Goal: Task Accomplishment & Management: Manage account settings

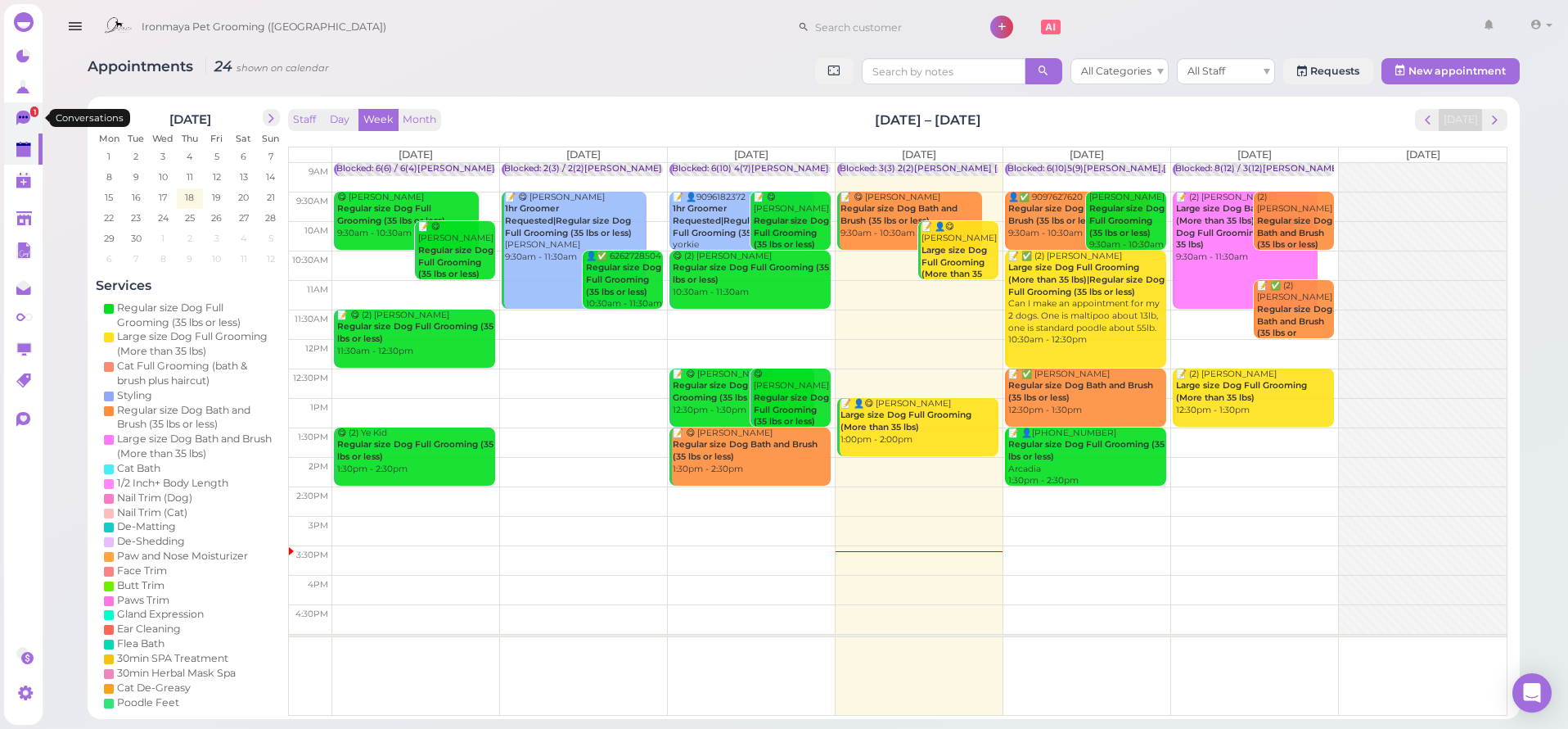
click at [20, 126] on icon at bounding box center [25, 119] width 17 height 17
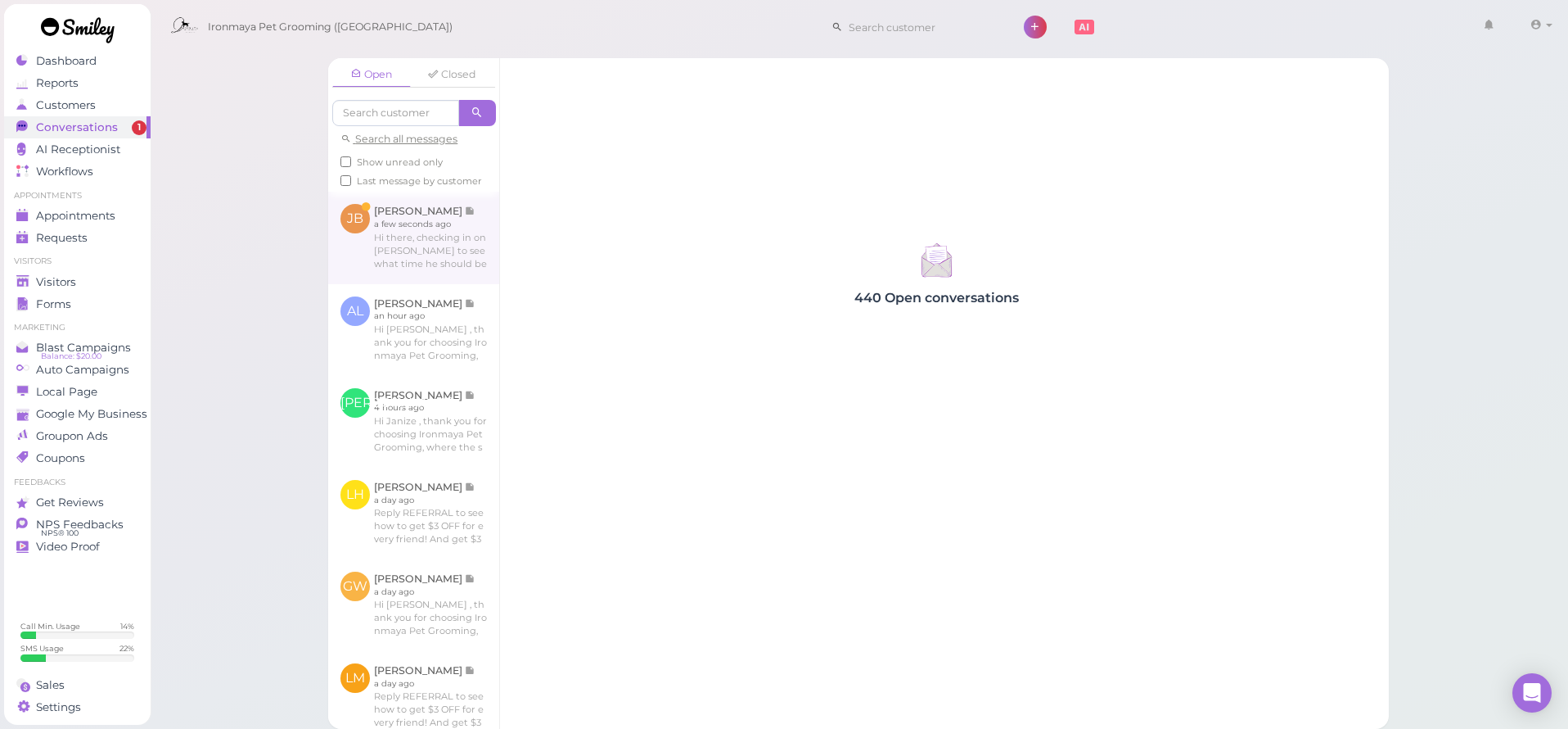
click at [415, 229] on link at bounding box center [414, 237] width 171 height 92
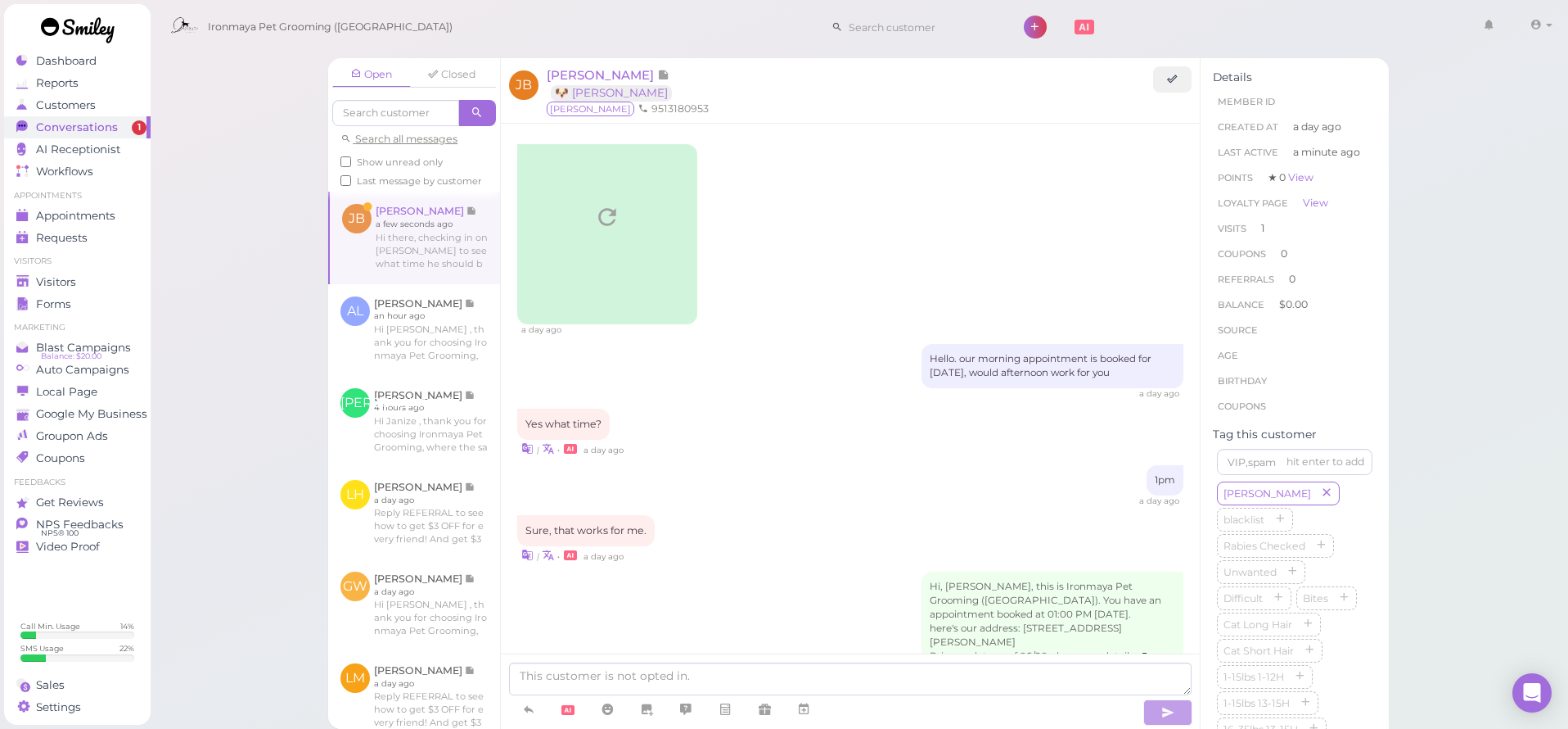
scroll to position [353, 0]
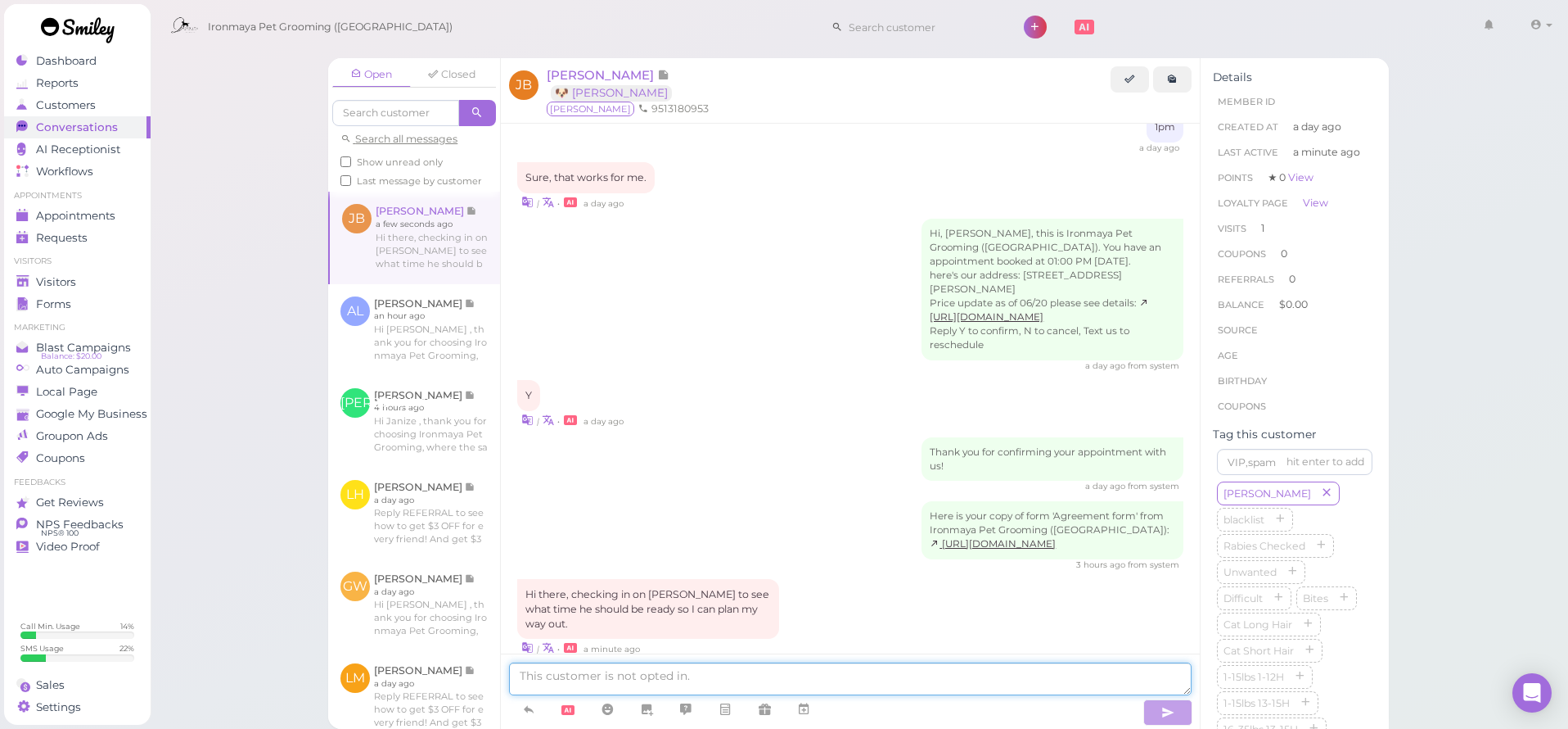
click at [613, 688] on textarea at bounding box center [850, 679] width 683 height 33
type textarea "[PERSON_NAME] will be ready in 20 mins"
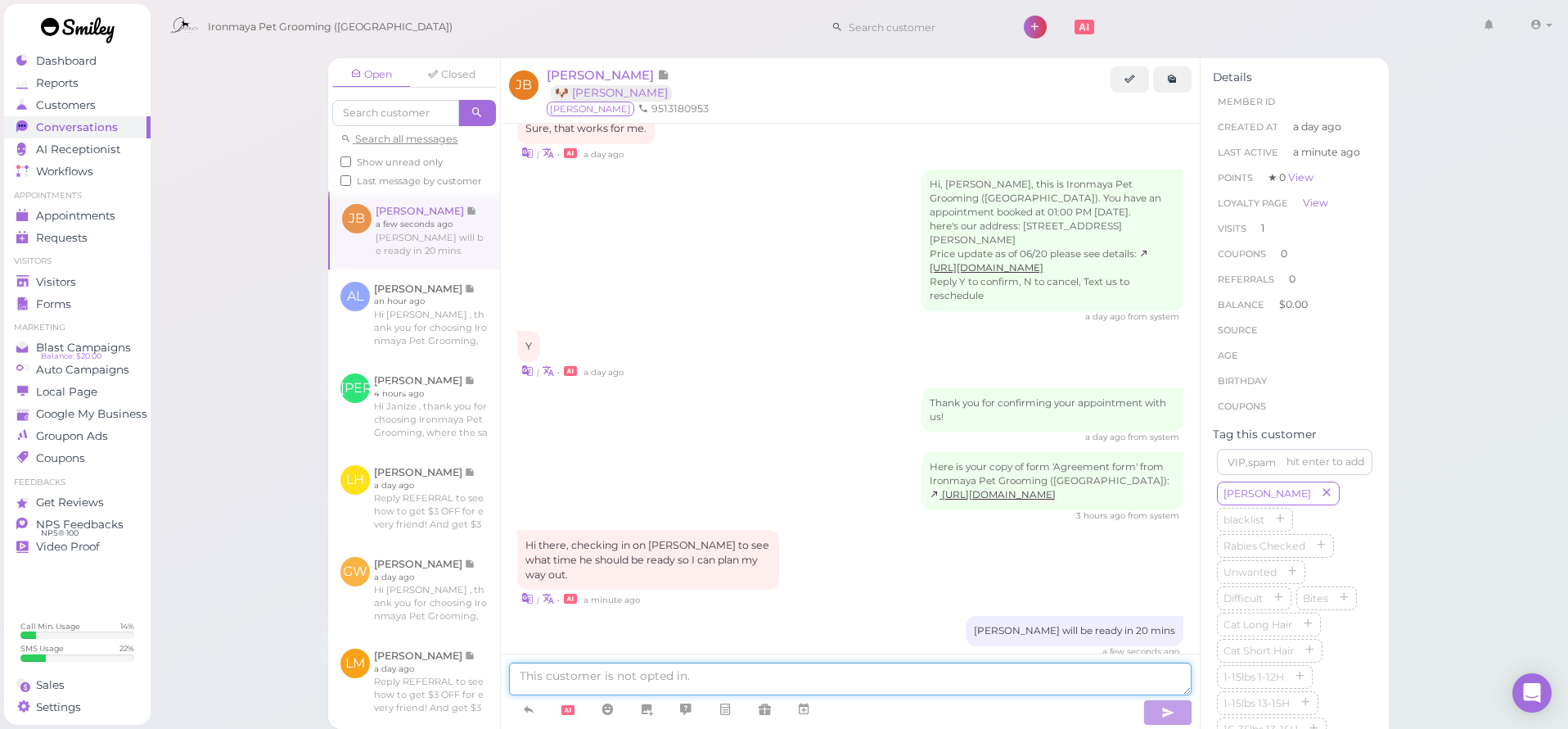
scroll to position [458, 0]
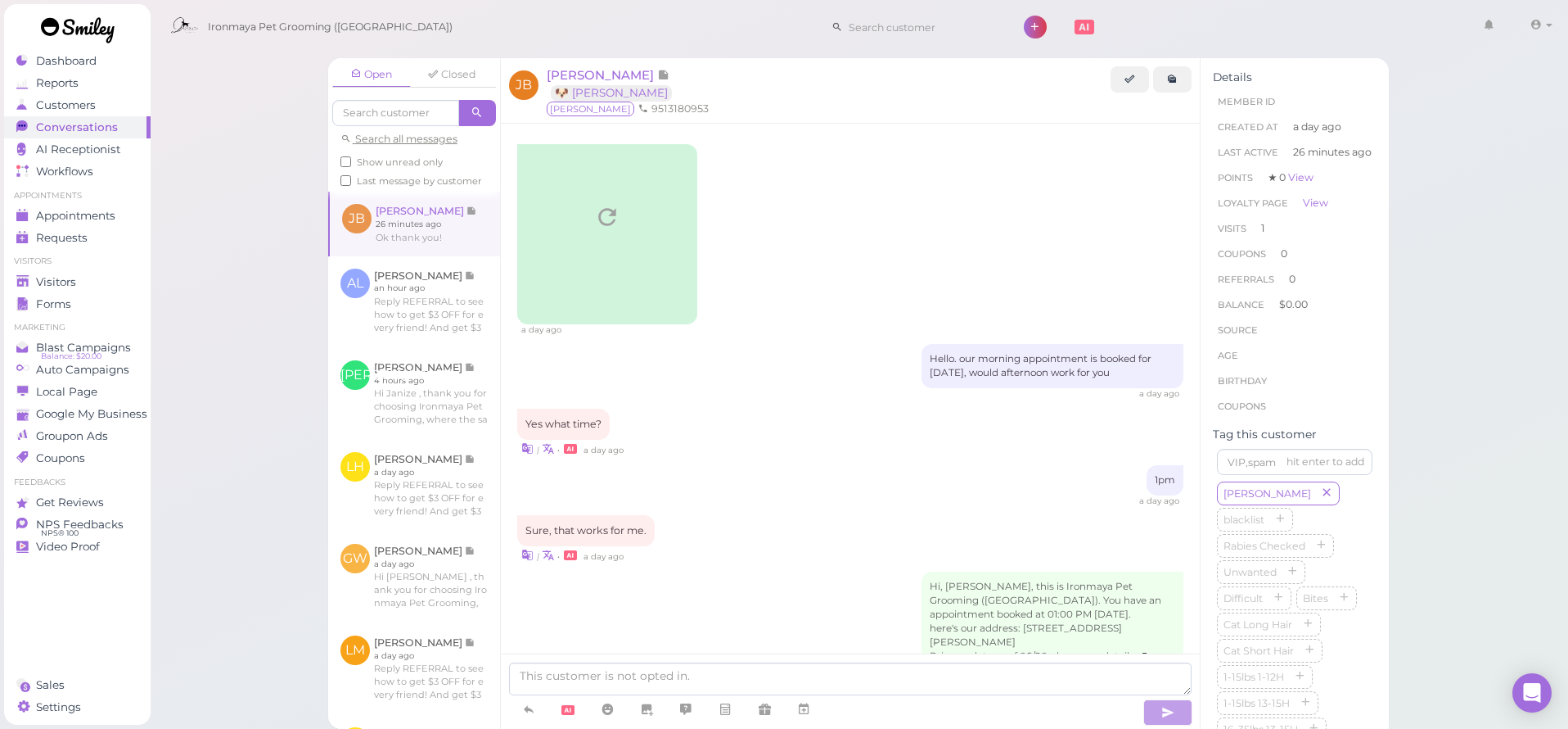
scroll to position [458, 0]
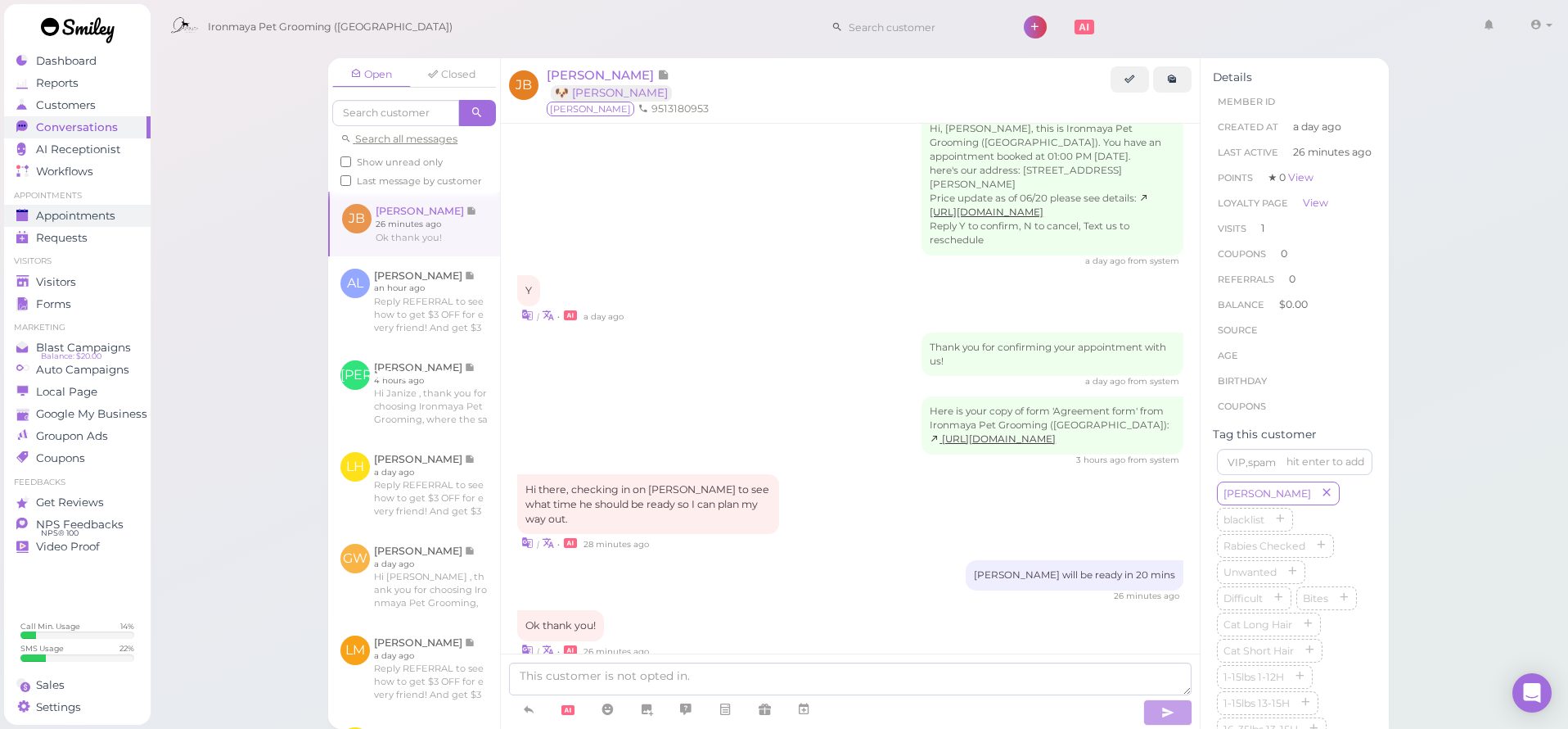
click at [46, 212] on span "Appointments" at bounding box center [76, 216] width 80 height 14
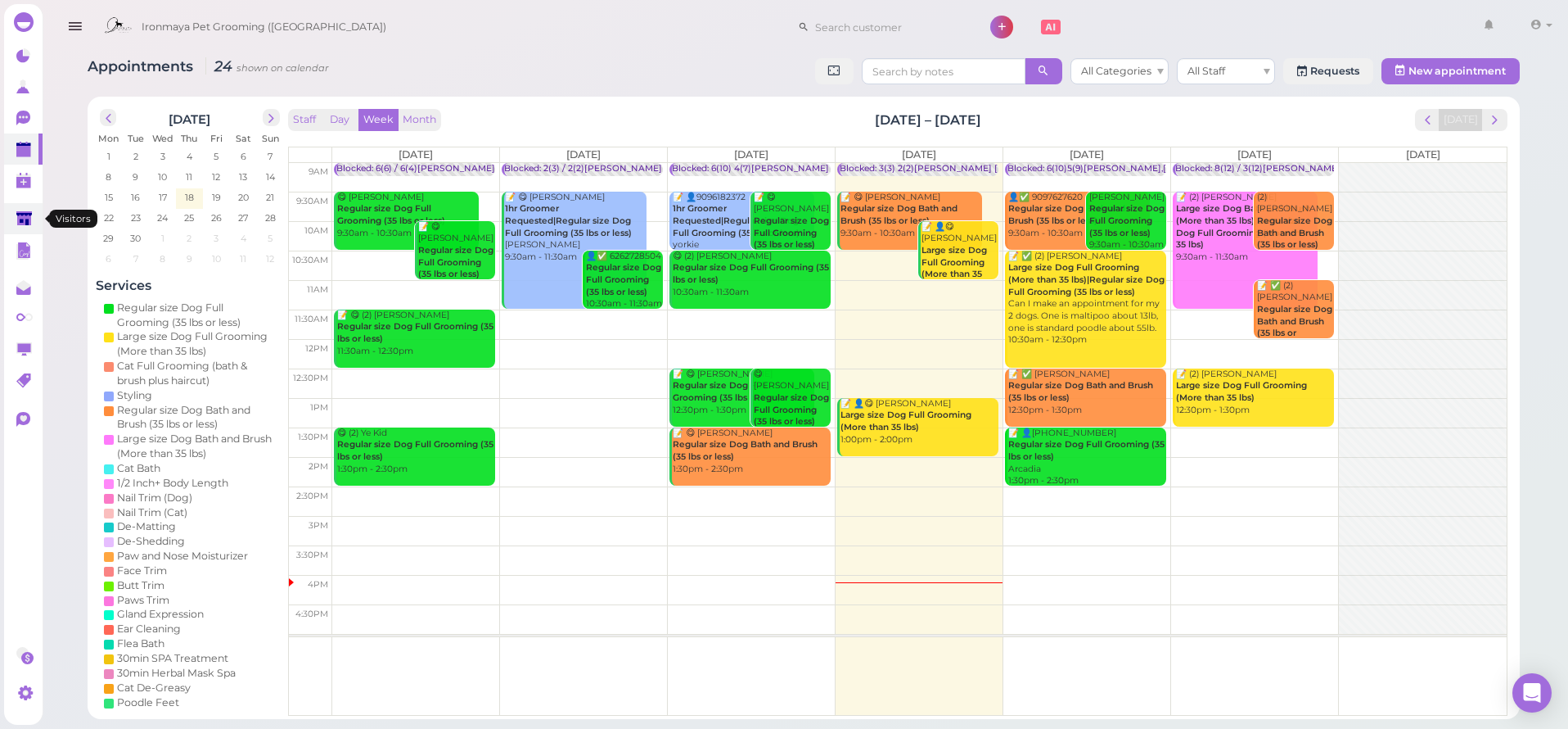
click at [19, 222] on polygon at bounding box center [24, 218] width 16 height 14
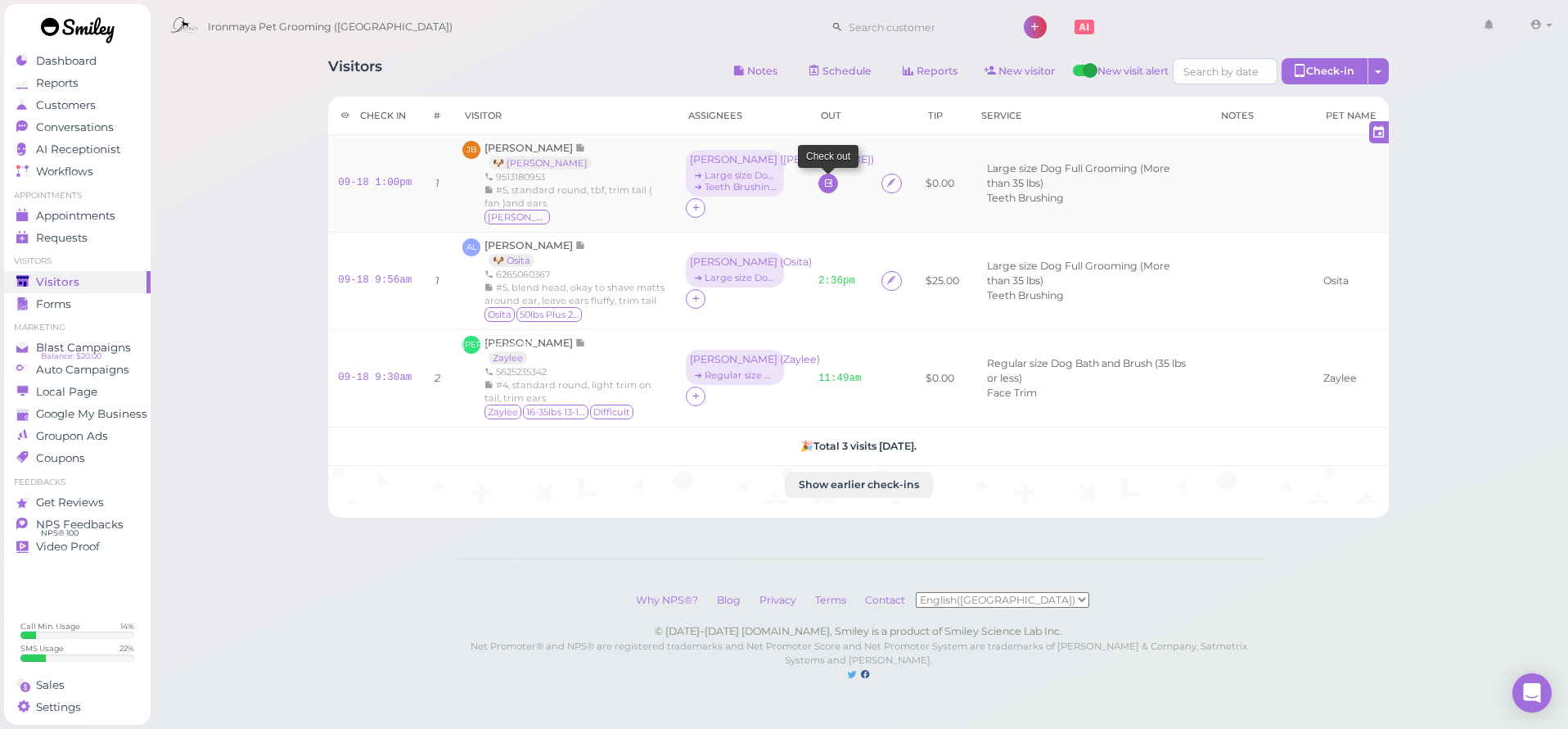
click at [826, 179] on link at bounding box center [828, 183] width 20 height 20
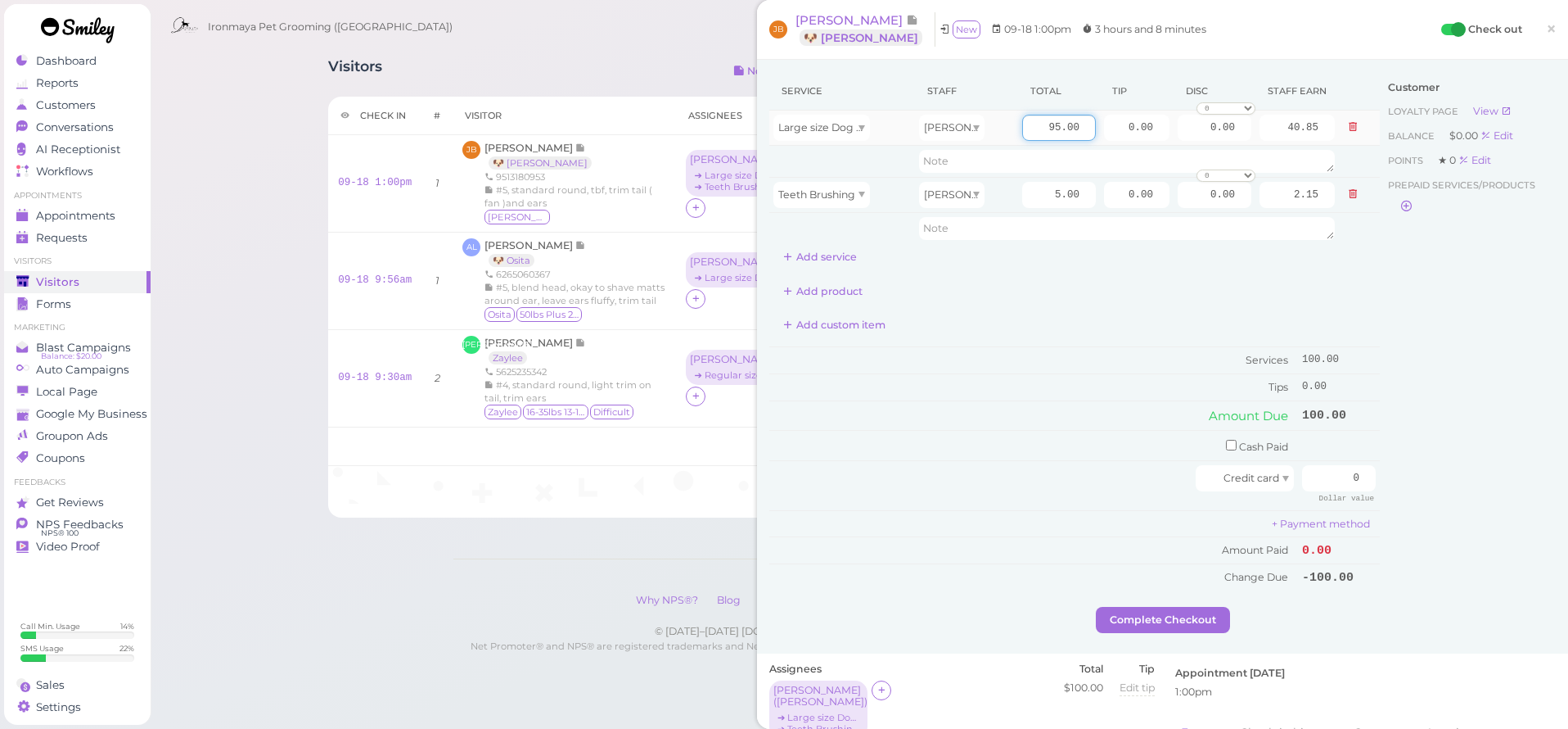
click at [1031, 123] on input "95.00" at bounding box center [1058, 127] width 74 height 26
click at [1031, 122] on input "95.00" at bounding box center [1058, 127] width 74 height 26
type input "120"
type input "51.60"
click at [1393, 301] on div "Customer Loyalty page View Balance $0.00 Edit Points ★ 0 Edit Prepaid services/…" at bounding box center [1467, 339] width 176 height 535
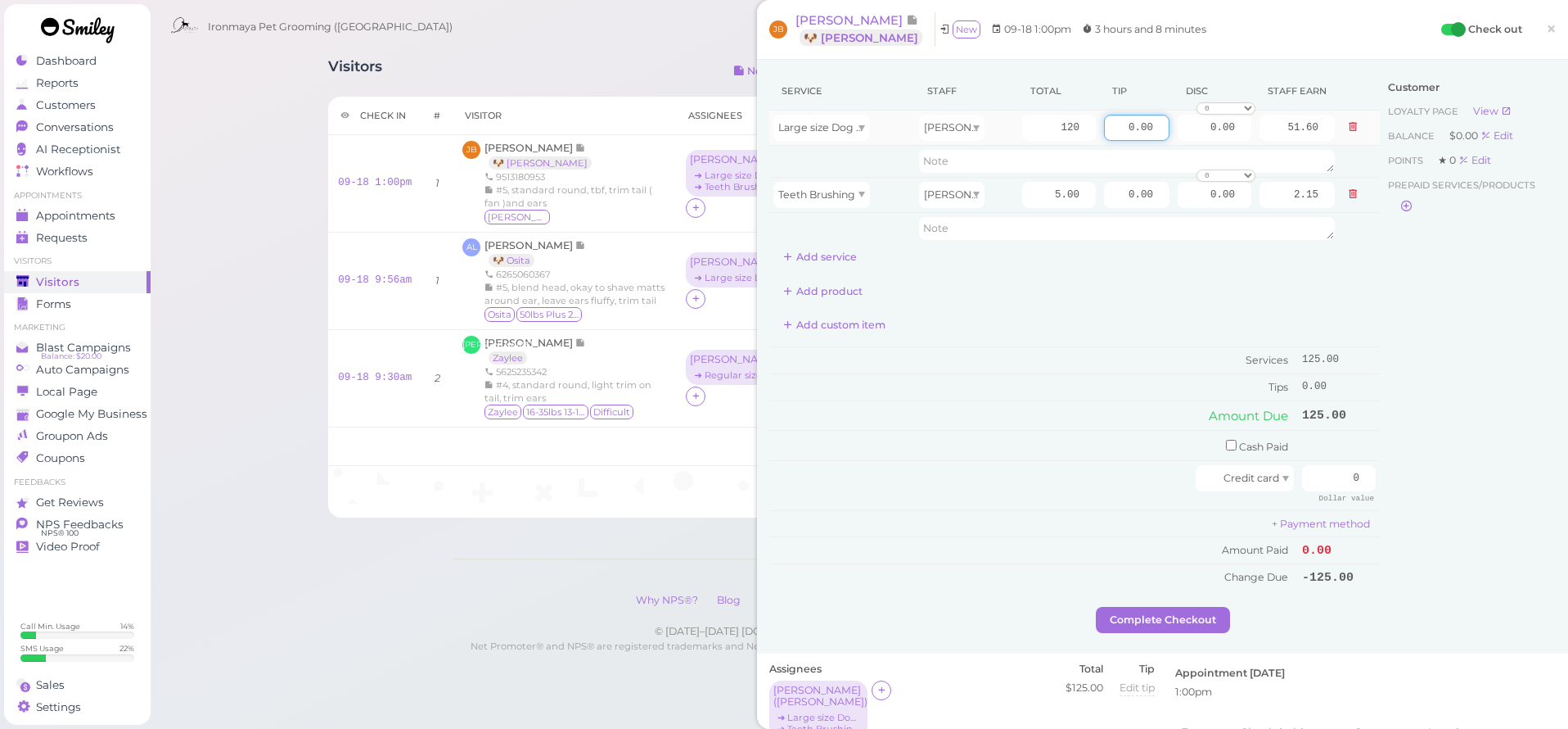
click at [1111, 127] on input "0.00" at bounding box center [1137, 127] width 66 height 26
type input "18.75"
click at [1417, 370] on div "Customer Loyalty page View Balance $0.00 Edit Points ★ 0 Edit Prepaid services/…" at bounding box center [1467, 339] width 176 height 535
click at [1318, 461] on td "0 Dollar value" at bounding box center [1339, 485] width 82 height 49
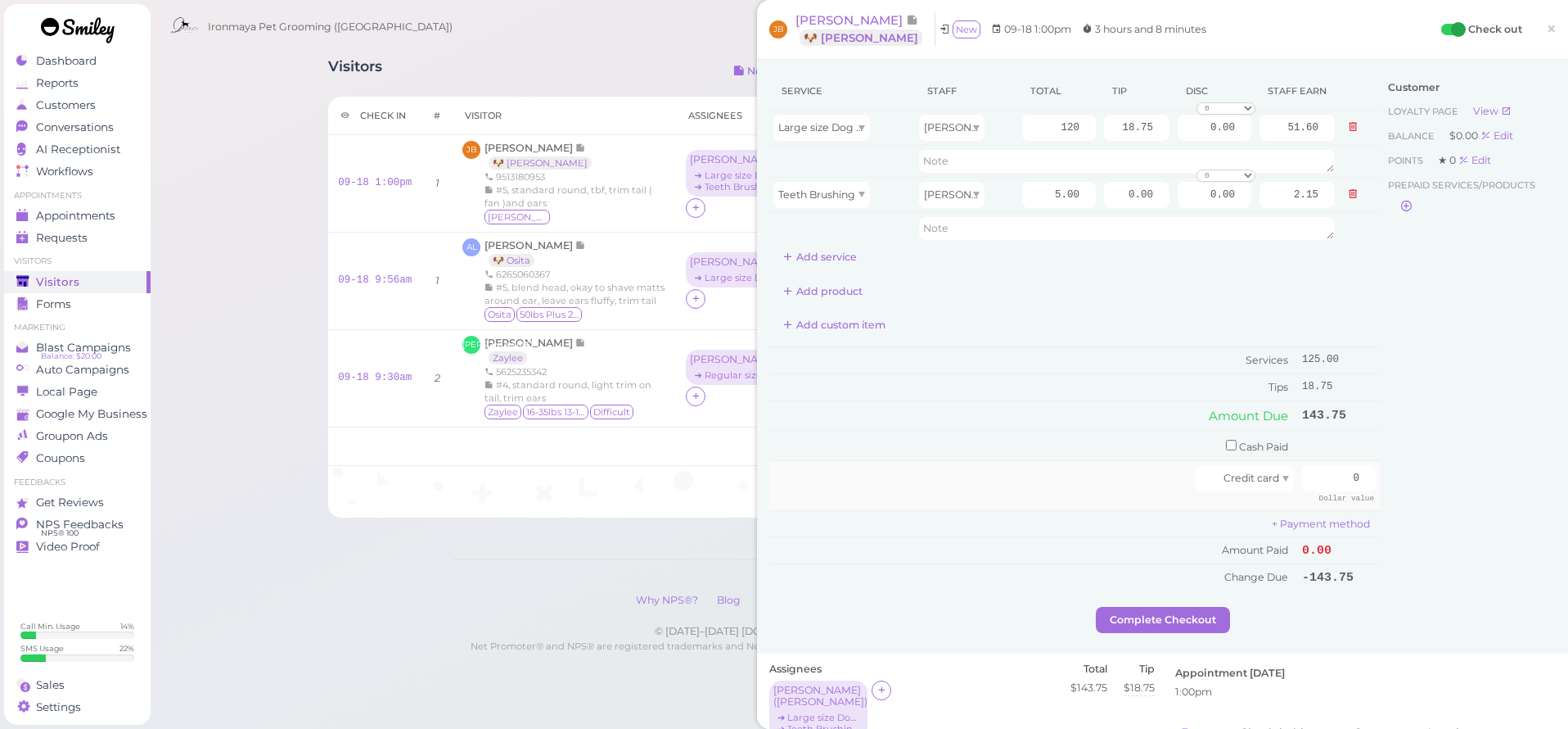
click at [1318, 461] on td "0 Dollar value" at bounding box center [1339, 485] width 82 height 49
click at [1325, 473] on input "0" at bounding box center [1339, 478] width 74 height 26
click at [1325, 472] on input "0" at bounding box center [1339, 478] width 74 height 26
type input "143.75"
click at [1438, 468] on div "Customer Loyalty page View Balance $0.00 Edit Points ★ 0 Edit Prepaid services/…" at bounding box center [1467, 339] width 176 height 535
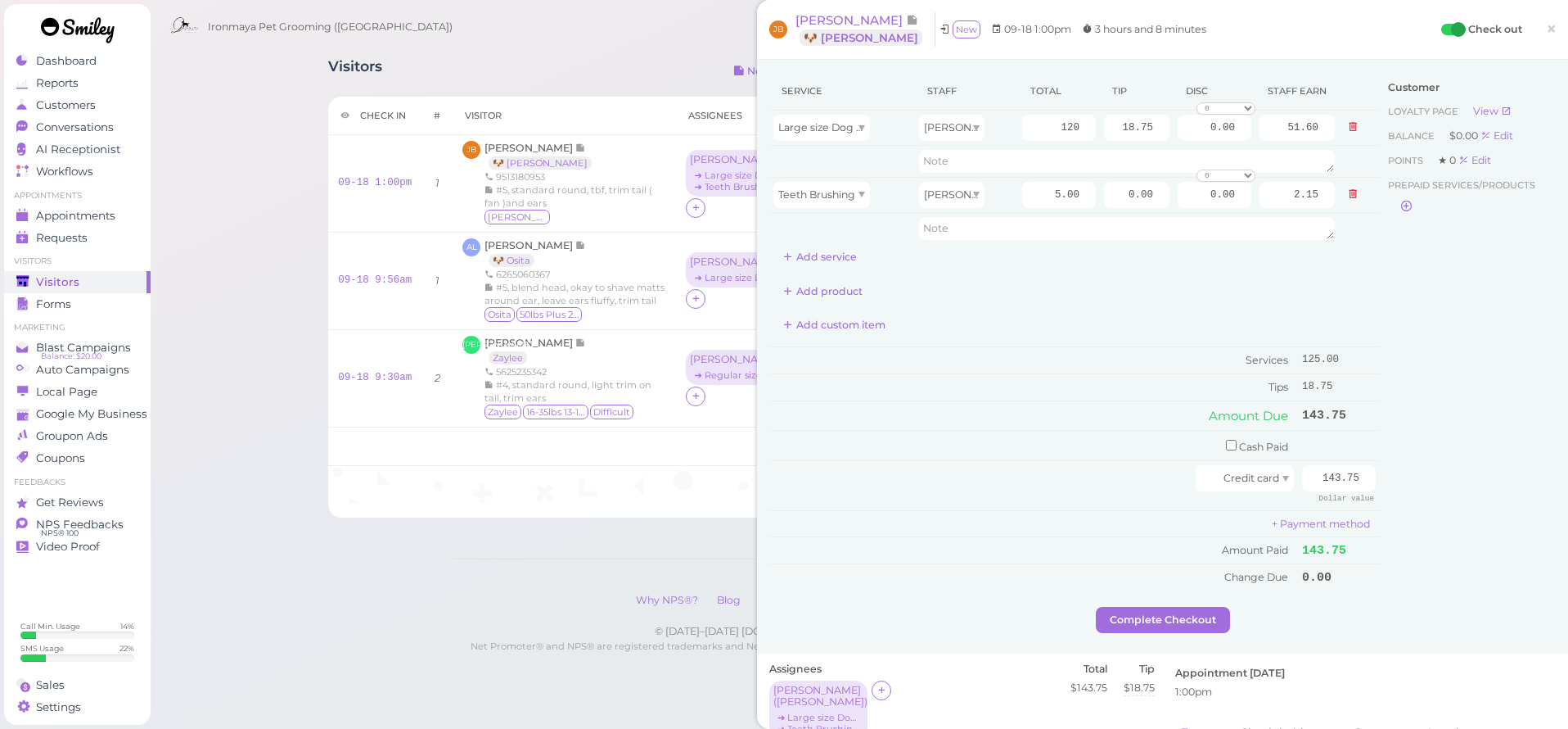
click at [1218, 610] on button "Complete Checkout" at bounding box center [1162, 620] width 134 height 26
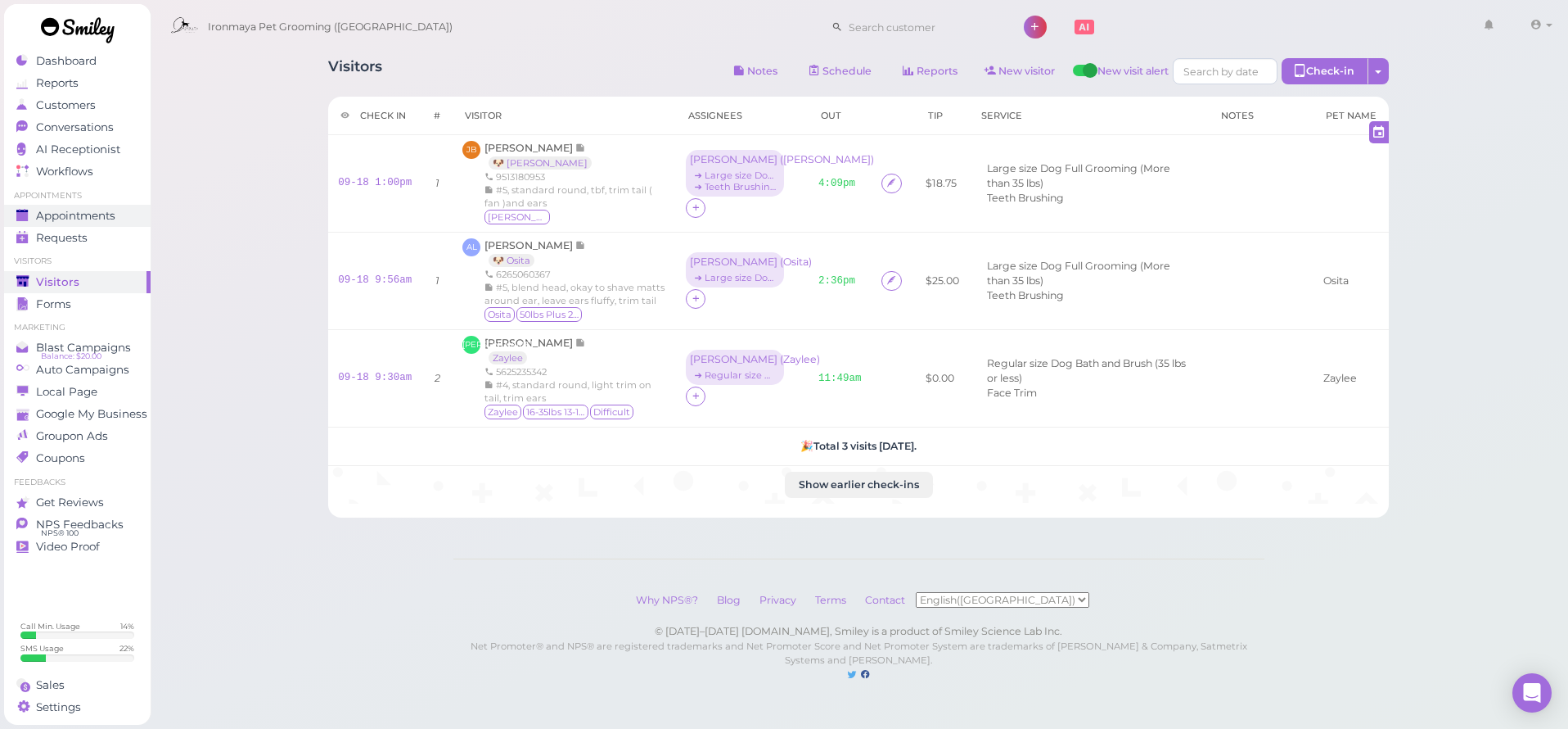
click at [102, 210] on span "Appointments" at bounding box center [76, 216] width 80 height 14
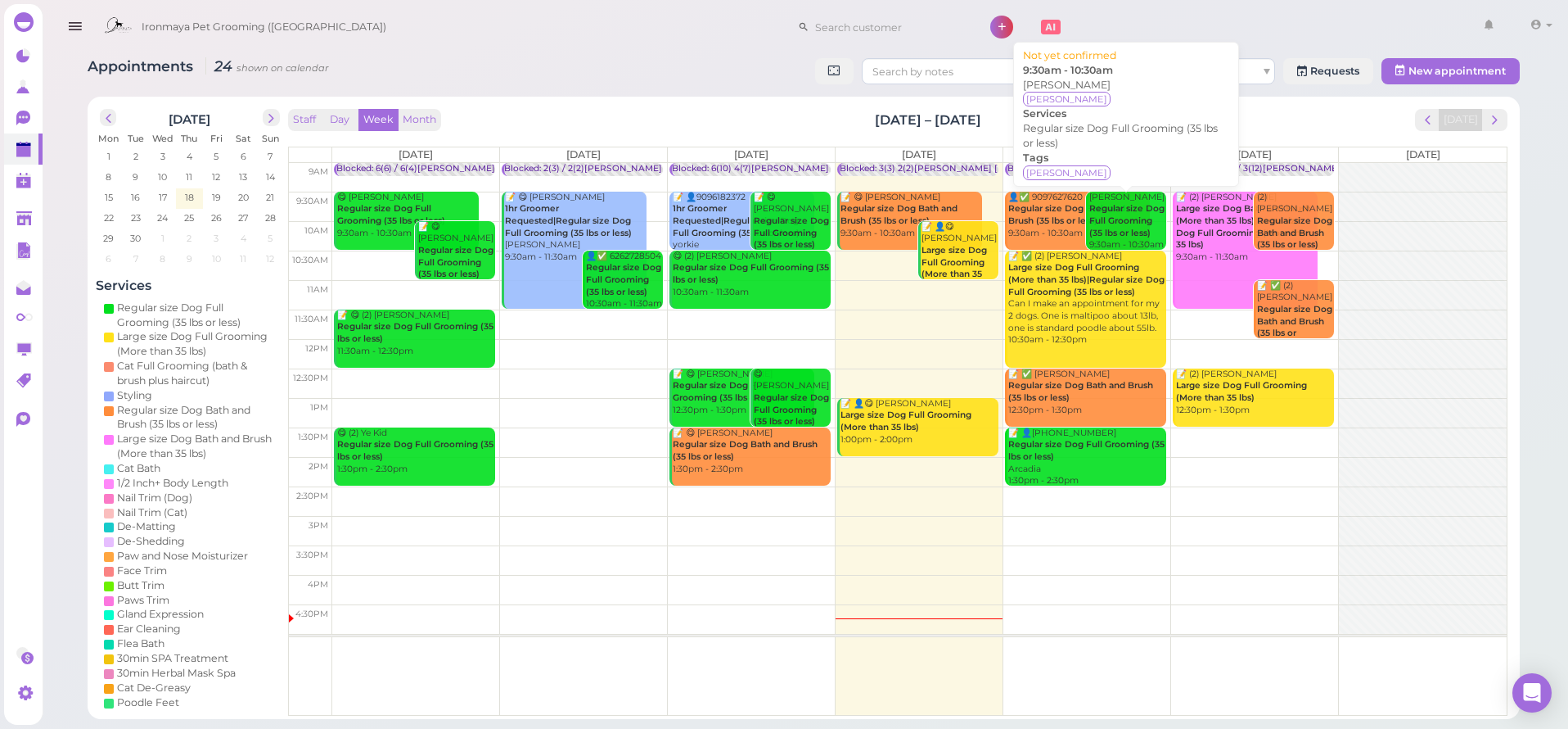
click at [1129, 220] on b "Regular size Dog Full Grooming (35 lbs or less)" at bounding box center [1127, 221] width 75 height 35
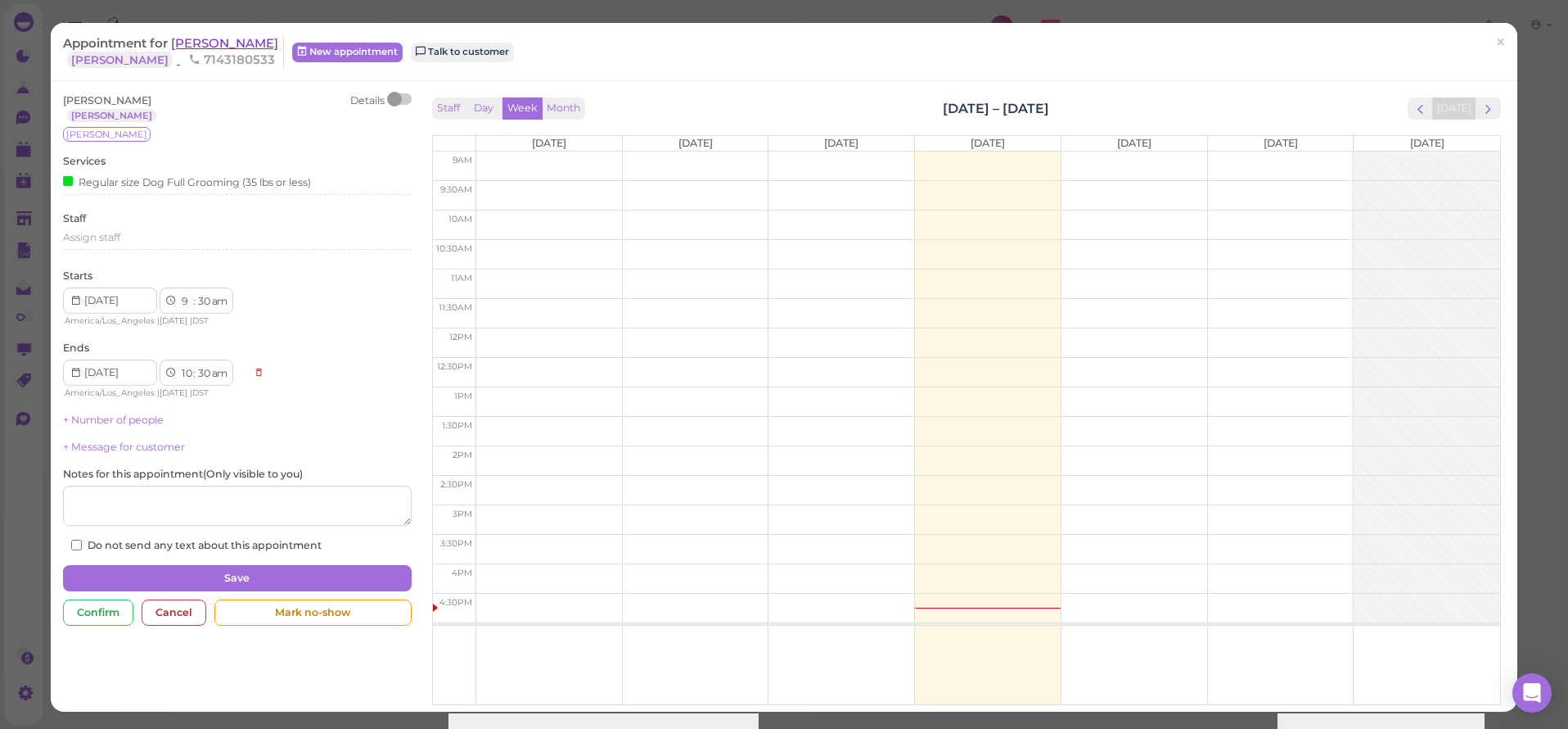
click at [226, 47] on span "[PERSON_NAME]" at bounding box center [225, 43] width 107 height 16
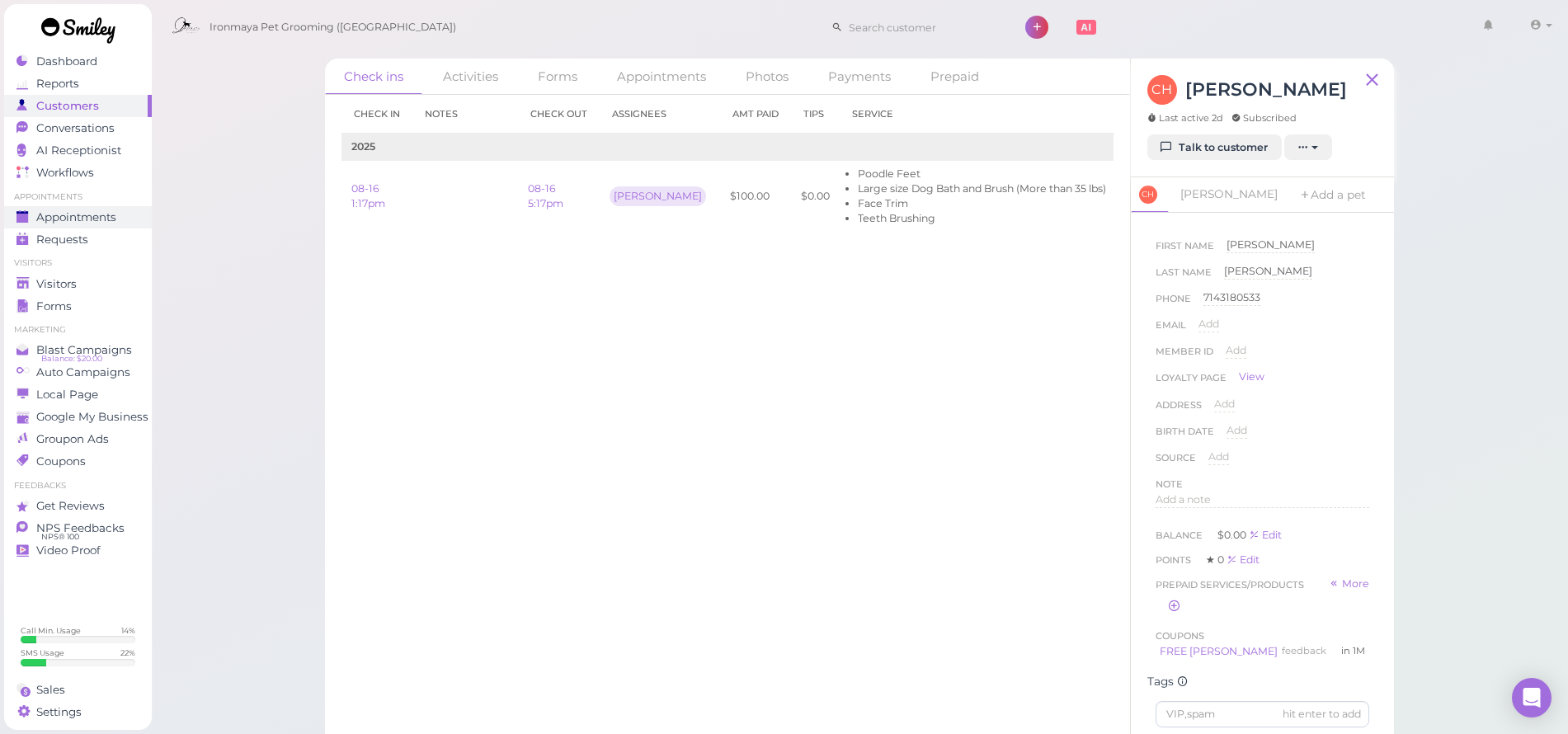
click at [126, 207] on link "Appointments" at bounding box center [78, 217] width 147 height 23
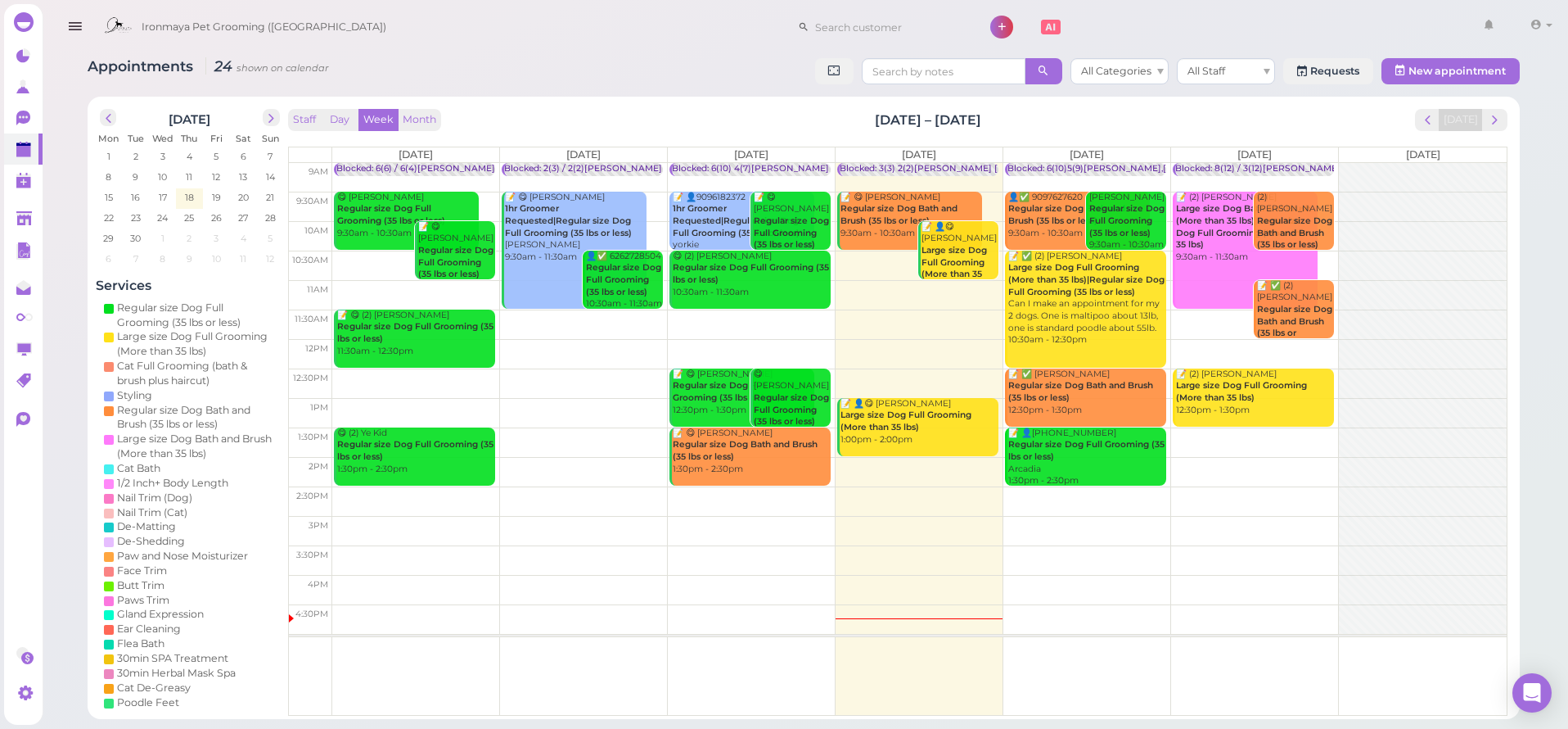
click at [1038, 219] on b "Regular size Dog Bath and Brush (35 lbs or less)" at bounding box center [1066, 215] width 117 height 23
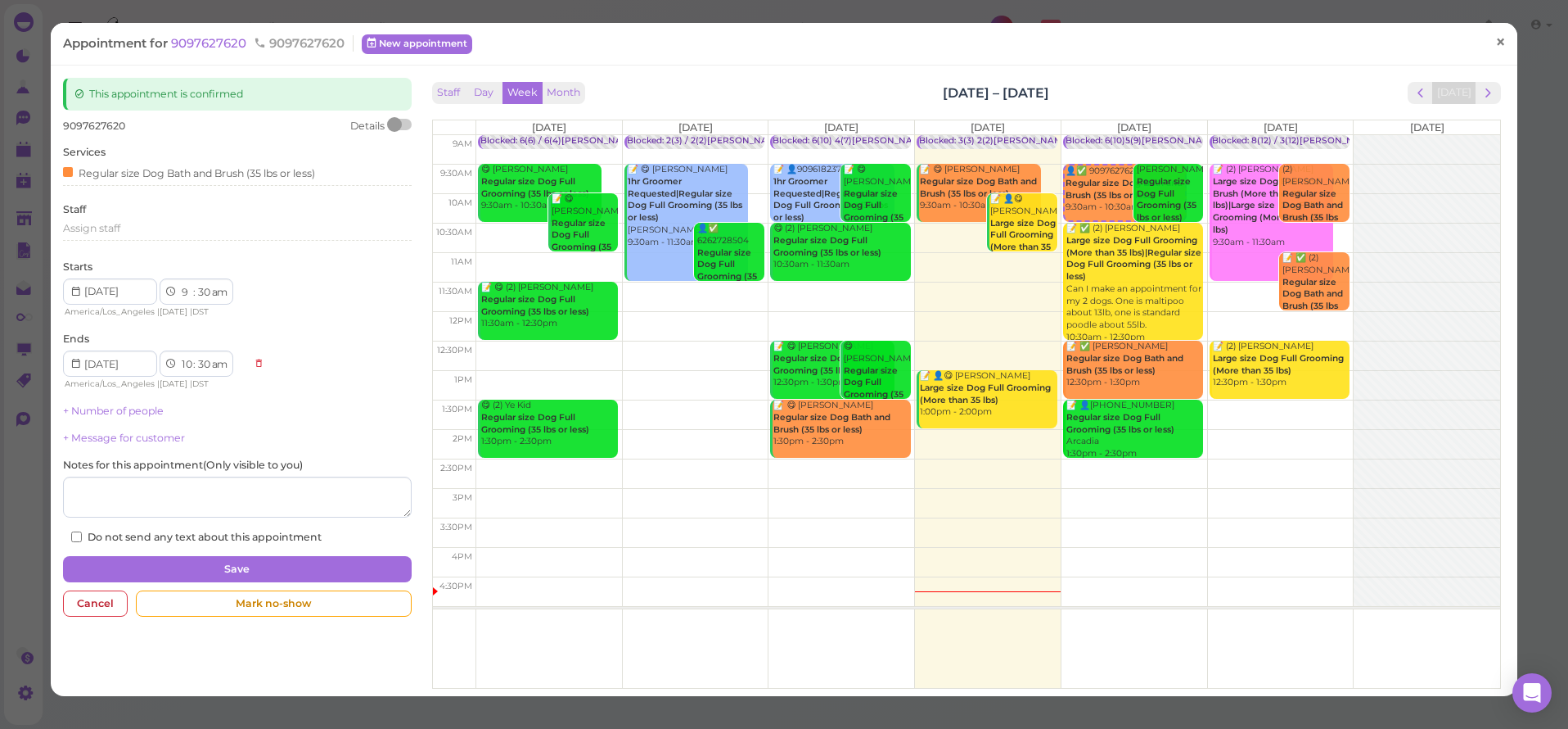
click at [1495, 48] on span "×" at bounding box center [1501, 42] width 10 height 23
